Goal: Complete application form: Complete application form

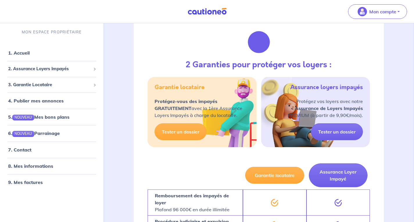
scroll to position [246, 0]
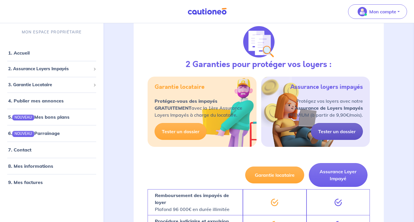
click at [330, 133] on link "Tester un dossier" at bounding box center [337, 131] width 52 height 17
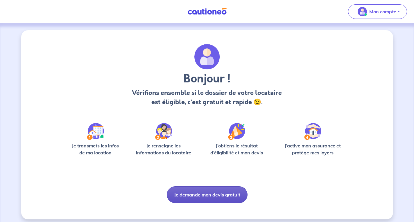
click at [224, 196] on button "Je demande mon devis gratuit" at bounding box center [207, 195] width 81 height 17
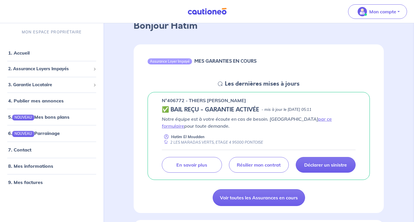
scroll to position [36, 0]
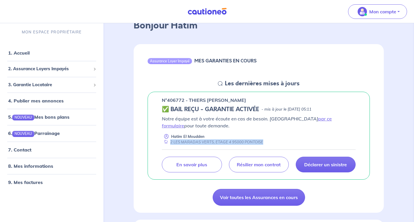
drag, startPoint x: 171, startPoint y: 143, endPoint x: 262, endPoint y: 141, distance: 91.3
click at [262, 141] on div "2 LES MARADAS VERTS, ETAGE 4 95000 PONTOISE" at bounding box center [212, 143] width 101 height 6
copy div "2 LES MARADAS VERTS, ETAGE 4 95000 PONTOISE"
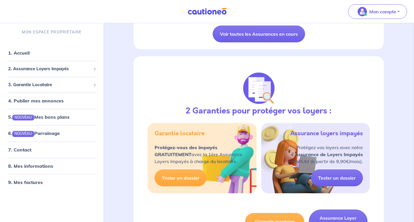
scroll to position [201, 0]
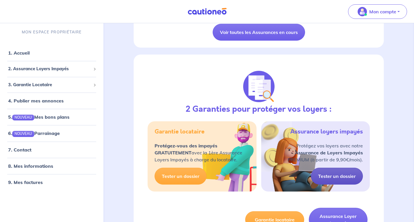
click at [345, 179] on link "Tester un dossier" at bounding box center [337, 176] width 52 height 17
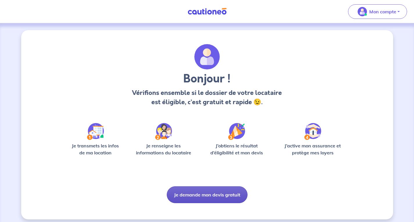
click at [207, 199] on button "Je demande mon devis gratuit" at bounding box center [207, 195] width 81 height 17
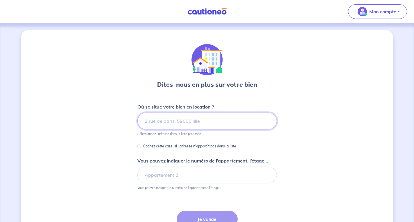
click at [209, 117] on input at bounding box center [208, 121] width 140 height 17
paste input "2 LES MARADAS VERTS, ETAGE 4 95000 PONTOISE"
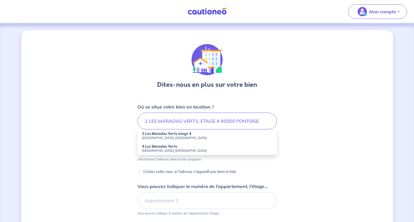
click at [165, 135] on strong "2 Les Maradas Verts etage 4" at bounding box center [166, 134] width 49 height 4
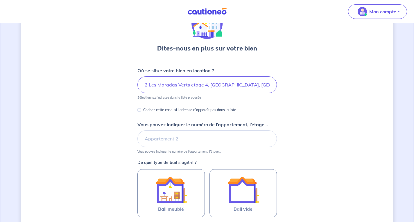
scroll to position [37, 0]
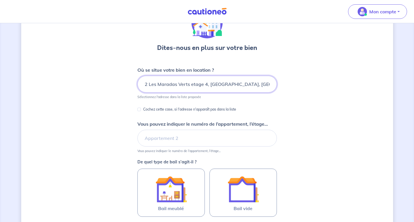
click at [206, 84] on input "2 Les Maradas Verts etage 4, [GEOGRAPHIC_DATA], [GEOGRAPHIC_DATA]" at bounding box center [208, 84] width 140 height 17
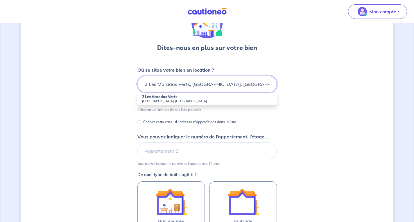
type input "2 Les Maradas Verts, [GEOGRAPHIC_DATA], [GEOGRAPHIC_DATA]"
click at [170, 97] on strong "2 Les Maradas Verts" at bounding box center [159, 97] width 35 height 4
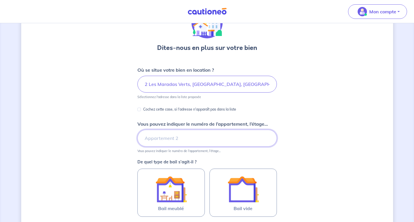
click at [165, 141] on input "Vous pouvez indiquer le numéro de l’appartement, l’étage..." at bounding box center [208, 138] width 140 height 17
type input "étage 4"
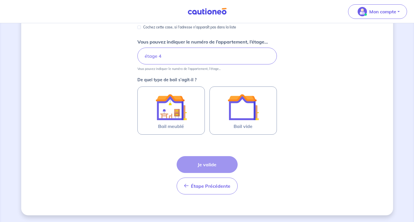
scroll to position [120, 0]
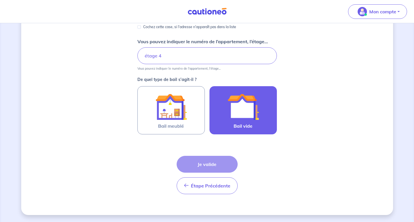
click at [254, 119] on img at bounding box center [243, 106] width 31 height 31
click at [0, 0] on input "Bail vide" at bounding box center [0, 0] width 0 height 0
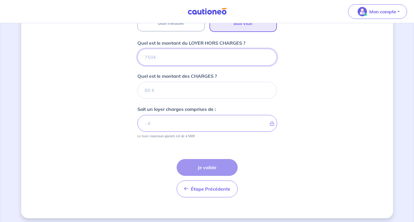
scroll to position [226, 0]
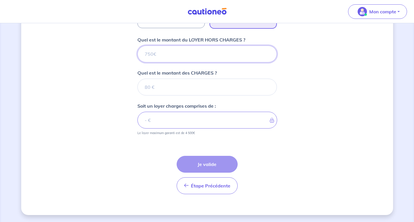
paste input "853.87"
type input "853.87"
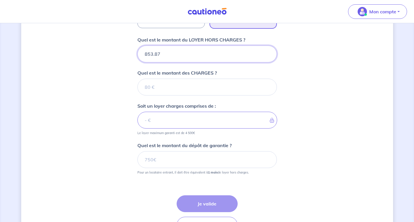
type input "853.87"
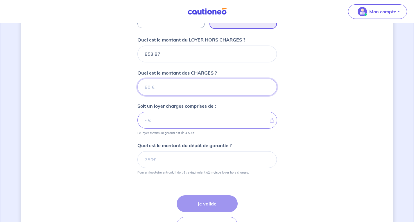
click at [175, 82] on input "Quel est le montant des CHARGES ?" at bounding box center [208, 87] width 140 height 17
type input "17"
type input "854.87"
type input "170"
type input "1023.87"
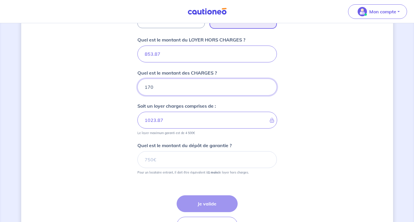
type input "170"
click at [311, 137] on div "Dites-nous en plus sur votre bien Où se situe votre bien en location ? 2 Les Ma…" at bounding box center [207, 29] width 372 height 451
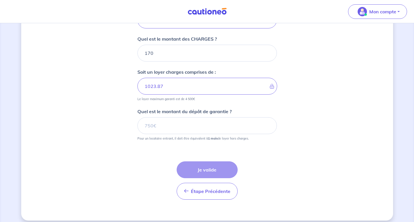
scroll to position [264, 0]
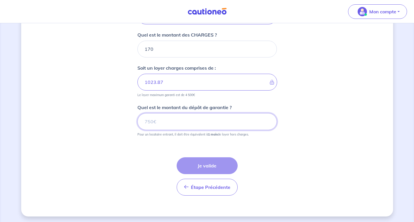
click at [175, 123] on input "Quel est le montant du dépôt de garantie ?" at bounding box center [208, 121] width 140 height 17
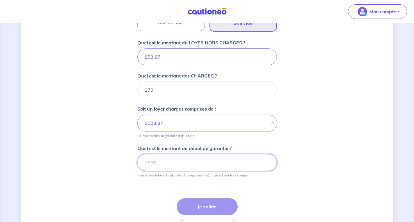
scroll to position [222, 0]
type input "8"
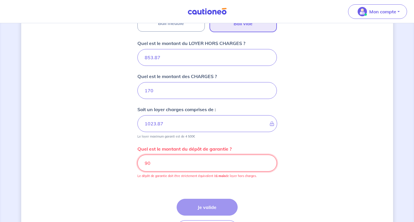
type input "9"
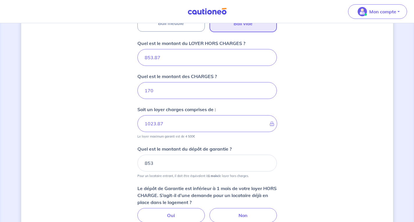
click at [301, 145] on div "Dites-nous en plus sur votre bien Où se situe votre bien en location ? 2 Les Ma…" at bounding box center [207, 55] width 372 height 495
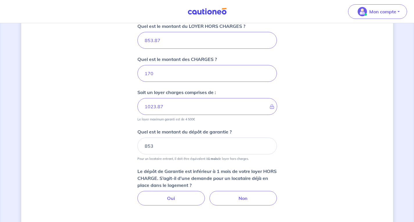
scroll to position [237, 0]
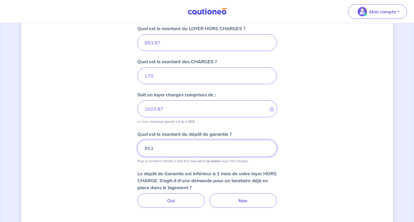
click at [168, 151] on input "853" at bounding box center [208, 148] width 140 height 17
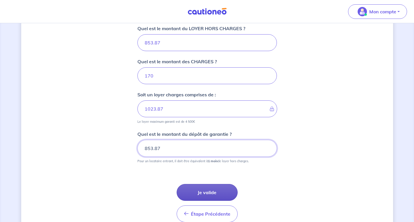
type input "853.87"
click at [221, 187] on button "Je valide" at bounding box center [207, 192] width 61 height 17
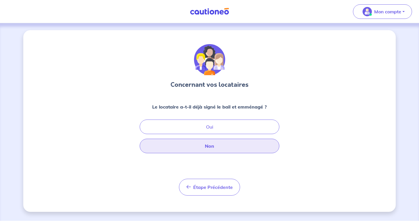
click at [221, 147] on button "Non" at bounding box center [210, 146] width 140 height 15
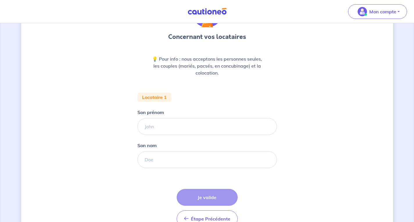
scroll to position [49, 0]
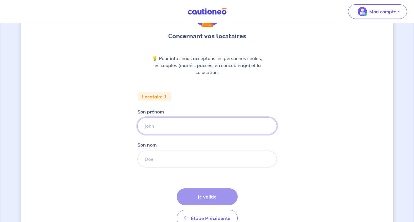
click at [174, 124] on input "Son prénom" at bounding box center [208, 126] width 140 height 17
